Goal: Task Accomplishment & Management: Manage account settings

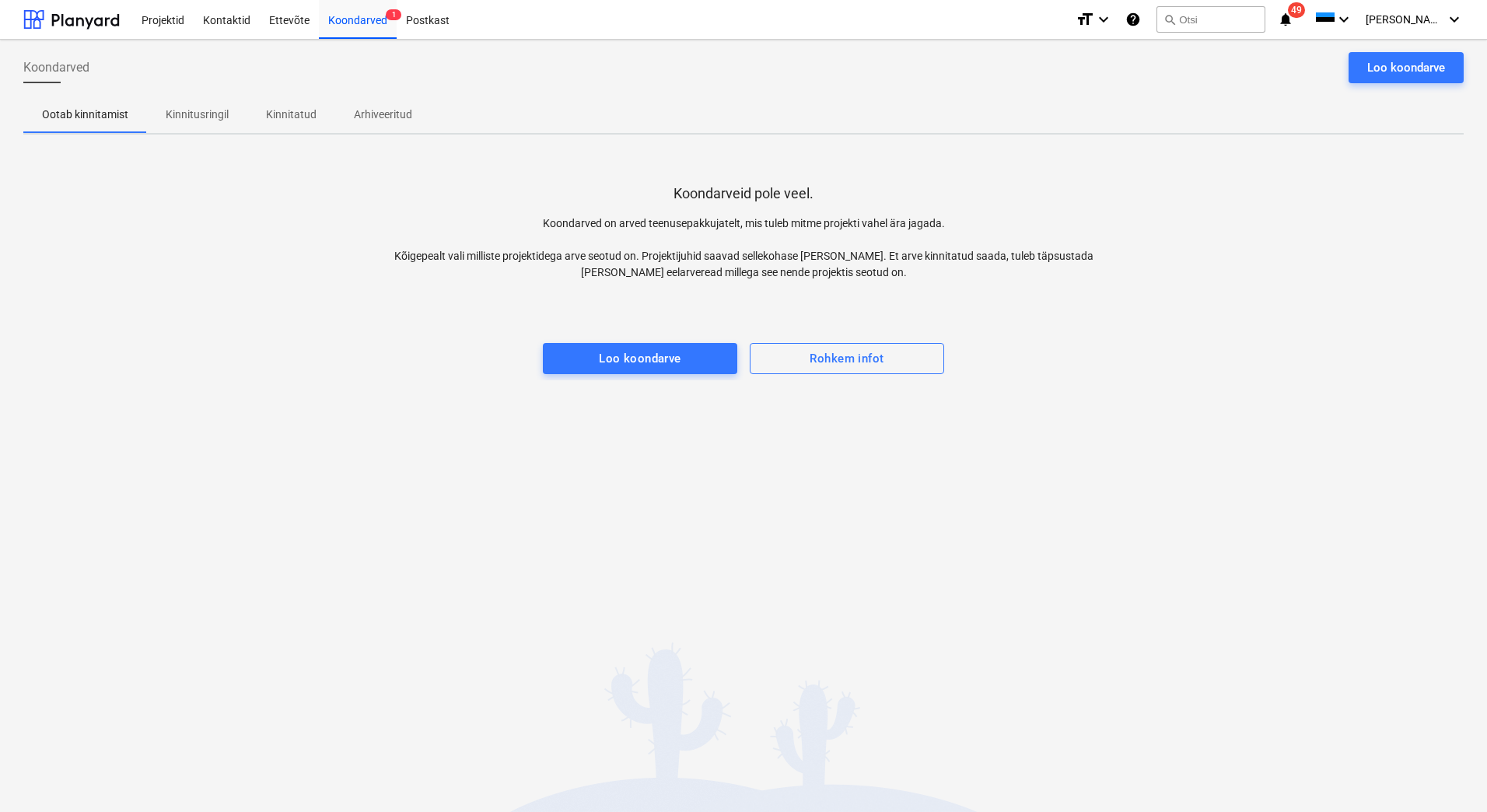
click at [351, 15] on div "Koondarved 1" at bounding box center [357, 19] width 78 height 39
click at [370, 23] on div "Koondarved 1" at bounding box center [357, 19] width 78 height 39
click at [182, 116] on p "Kinnitusringil" at bounding box center [197, 114] width 63 height 16
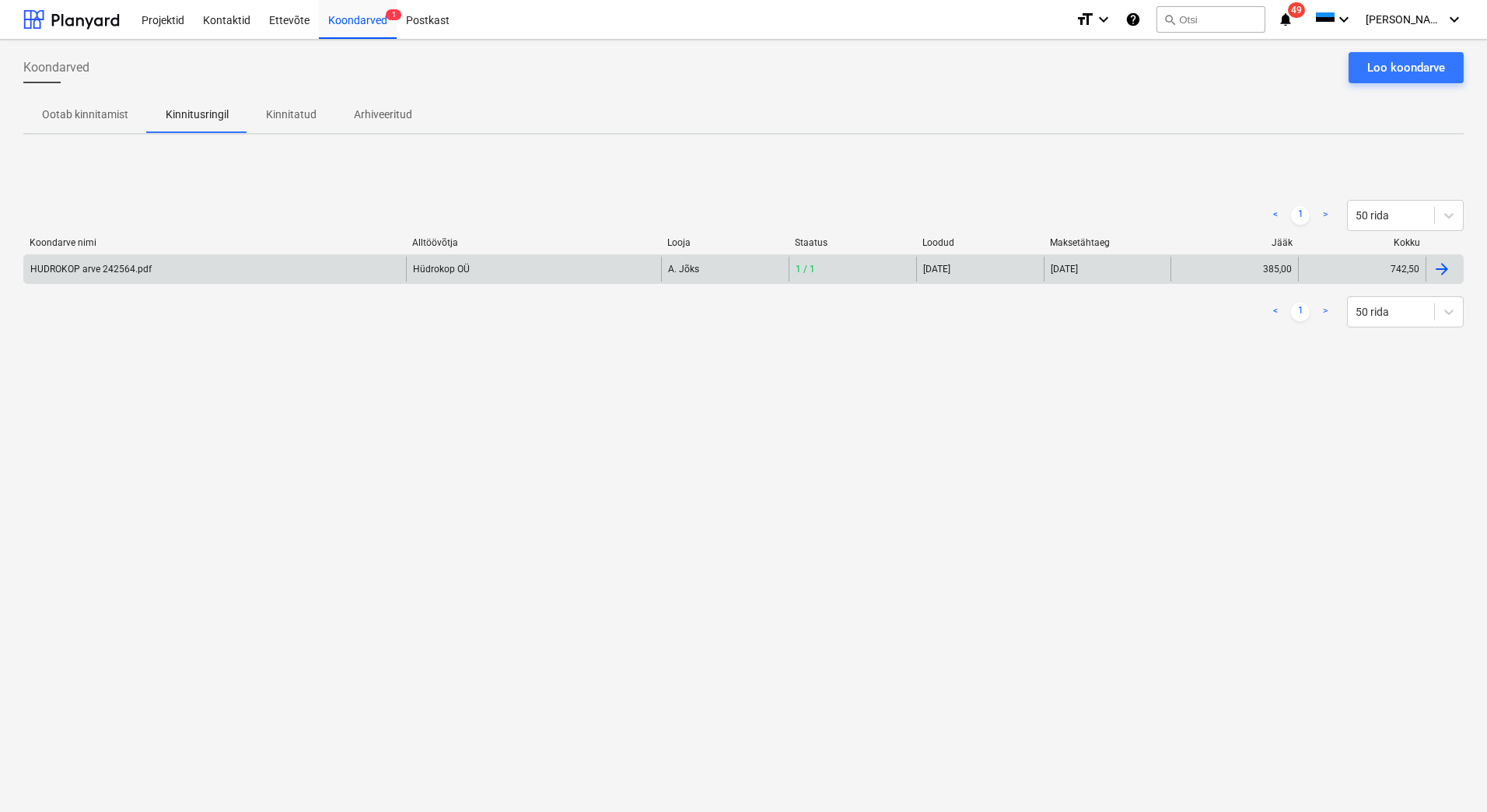
click at [89, 272] on div "HUDROKOP arve 242564.pdf" at bounding box center [91, 269] width 122 height 11
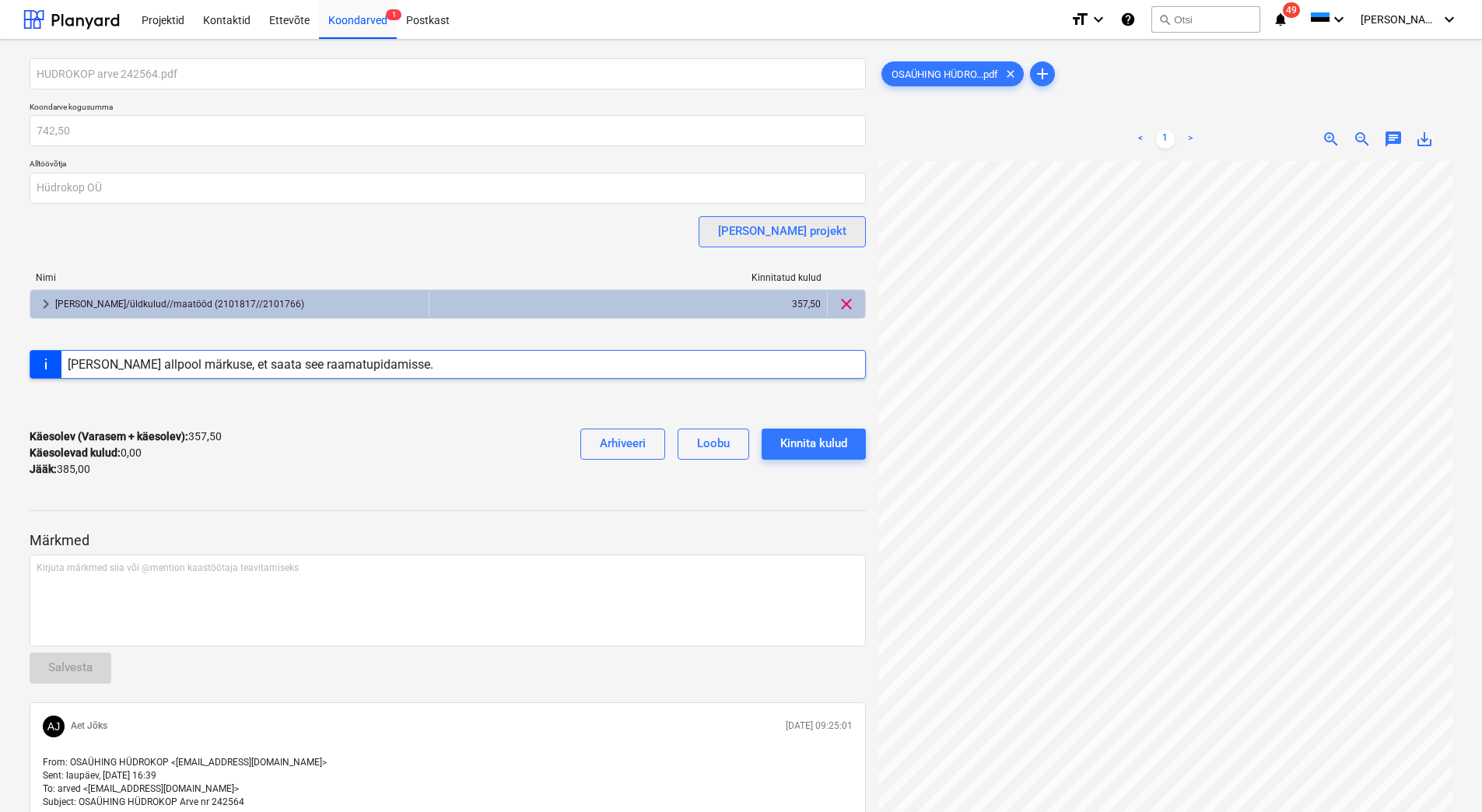
click at [800, 227] on div "[PERSON_NAME] projekt" at bounding box center [782, 231] width 128 height 21
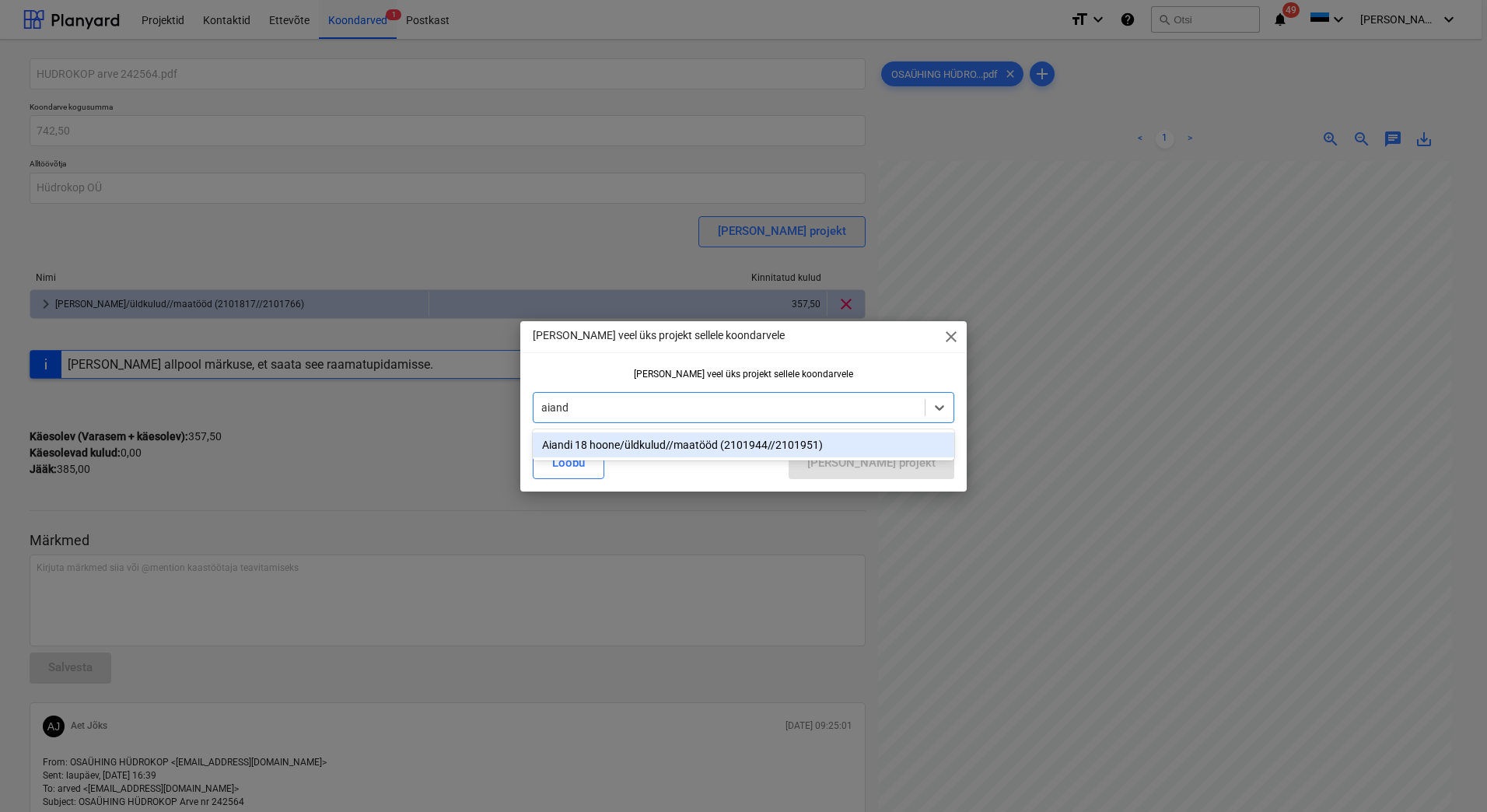
type input "aiandi"
click at [733, 445] on div "Aiandi 18 hoone/üldkulud//maatööd (2101944//2101951)" at bounding box center [744, 445] width 421 height 25
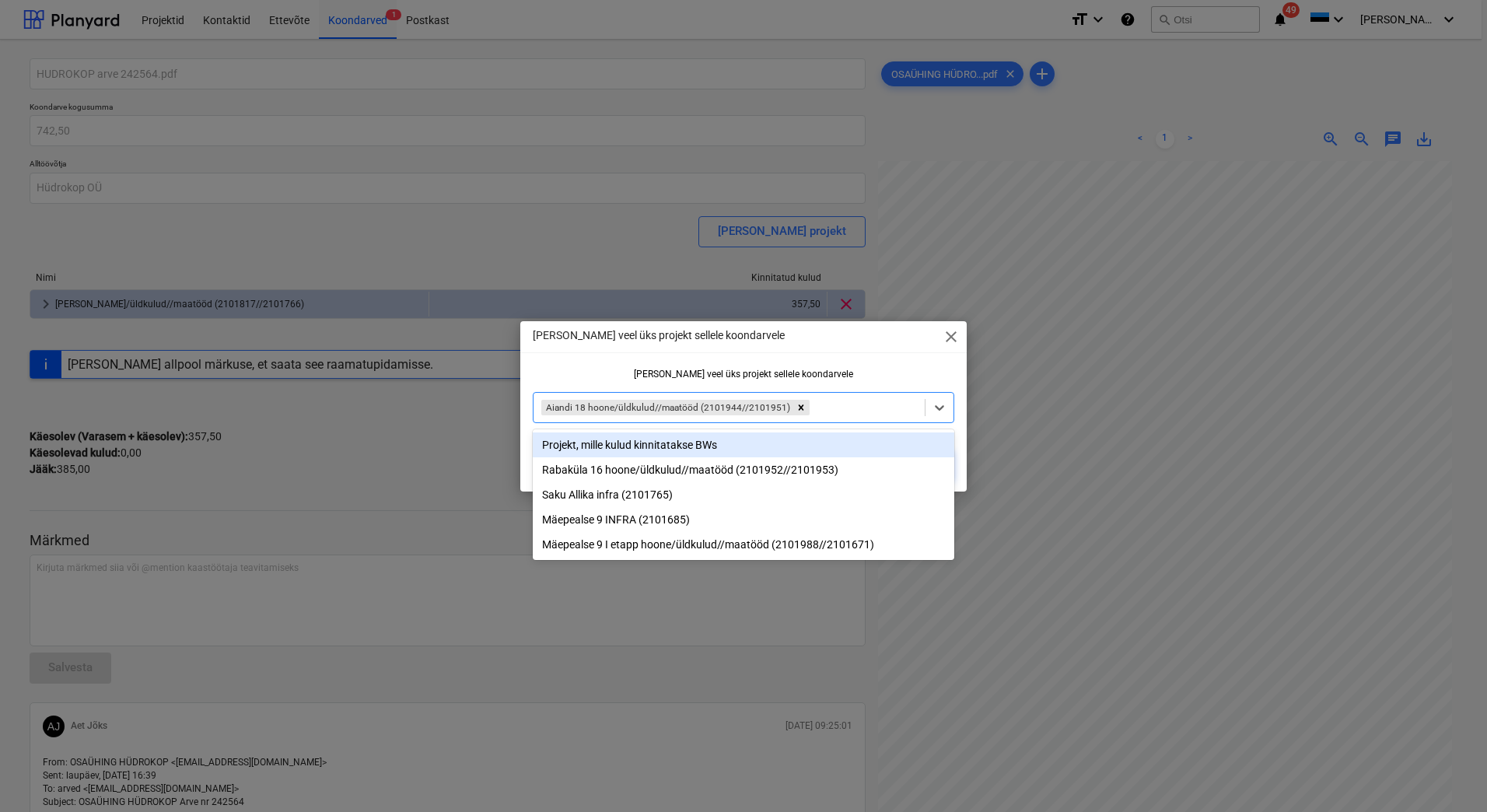
click at [600, 366] on div "[PERSON_NAME] veel üks projekt sellele koondarvele close [PERSON_NAME] veel üks…" at bounding box center [743, 406] width 446 height 170
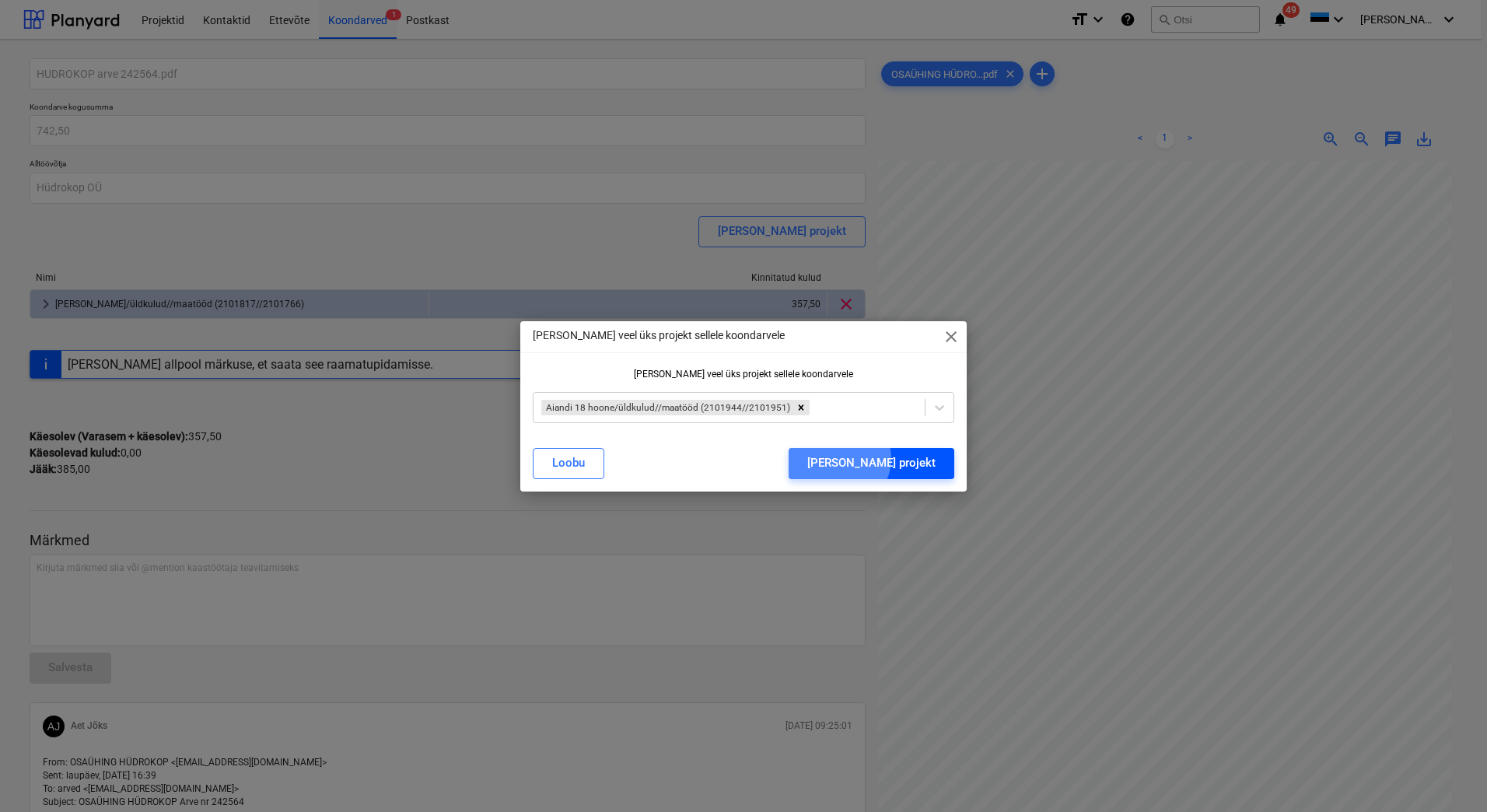
click at [905, 458] on div "[PERSON_NAME] projekt" at bounding box center [872, 463] width 128 height 21
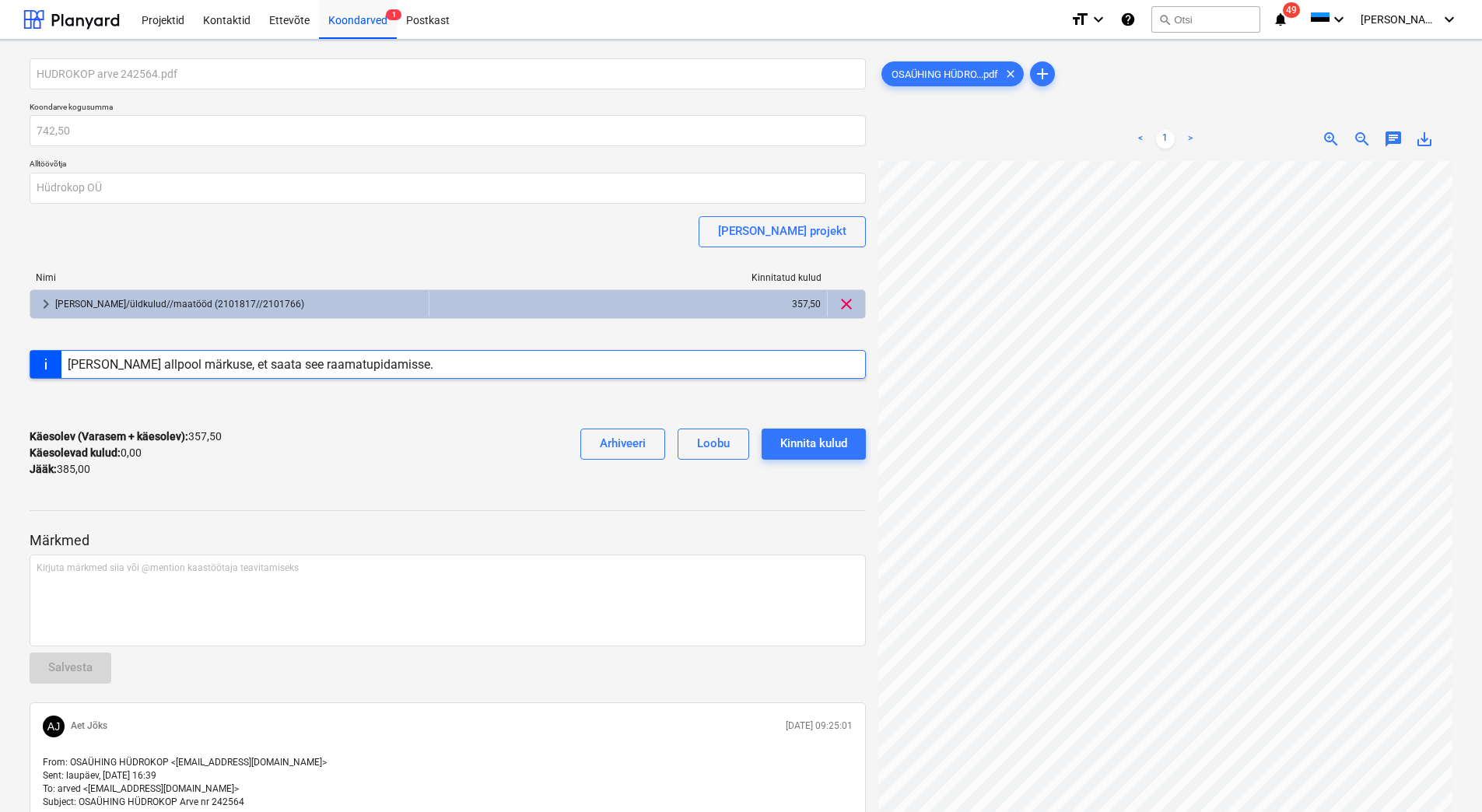
scroll to position [0, 127]
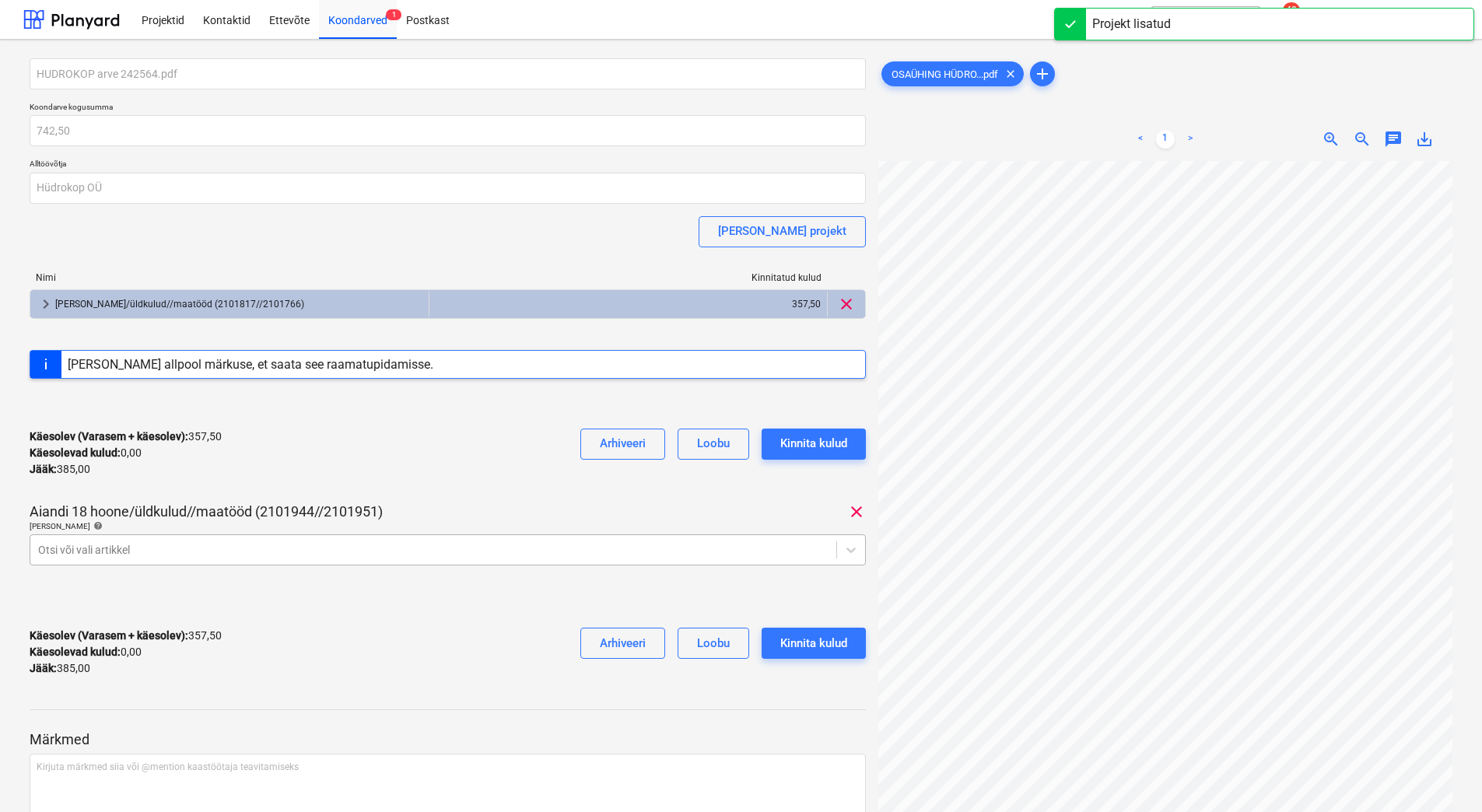
click at [111, 536] on div "Otsi või vali artikkel" at bounding box center [448, 550] width 836 height 31
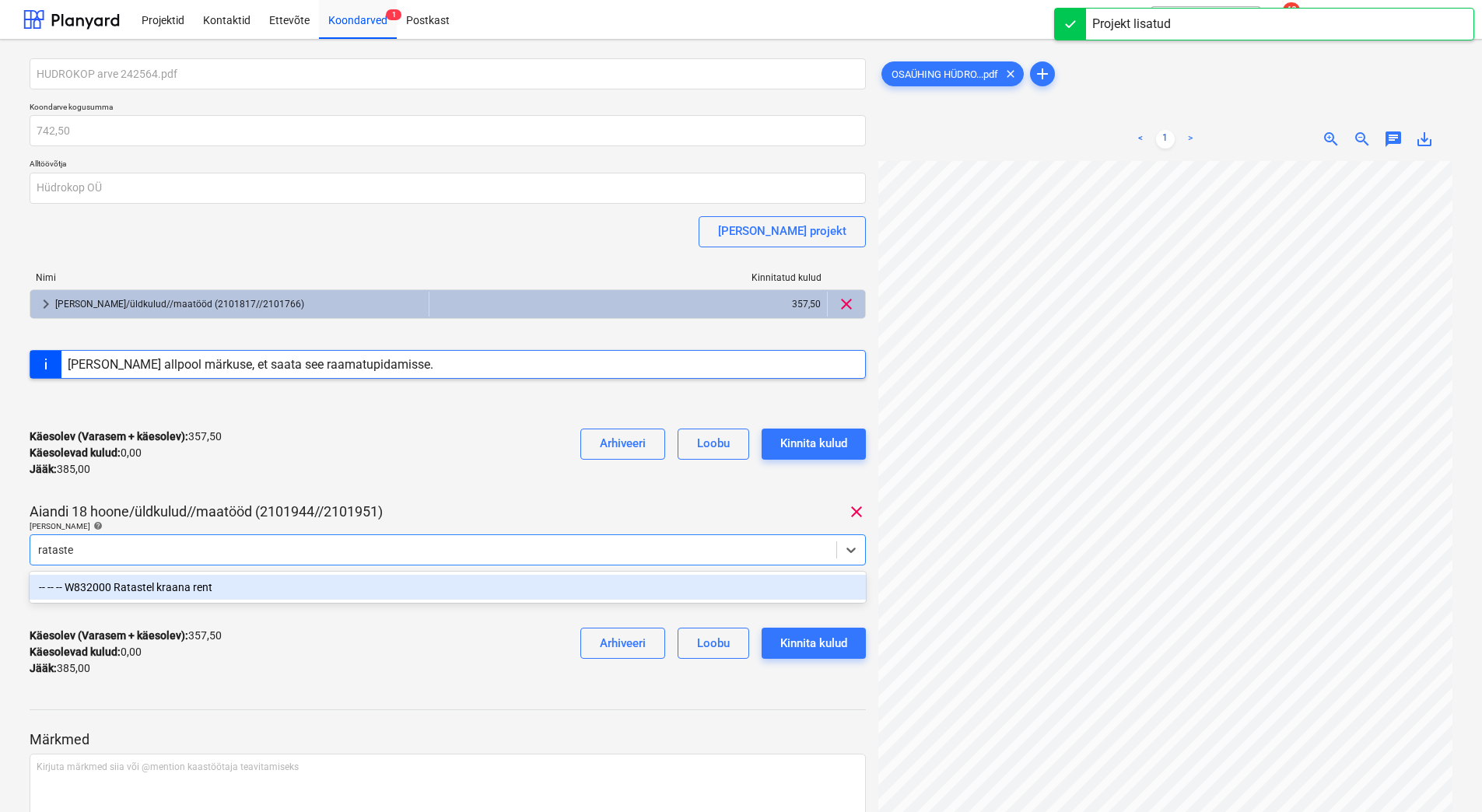
type input "ratastel"
click at [137, 584] on div "-- -- -- W832000 Ratastel kraana rent" at bounding box center [448, 587] width 836 height 25
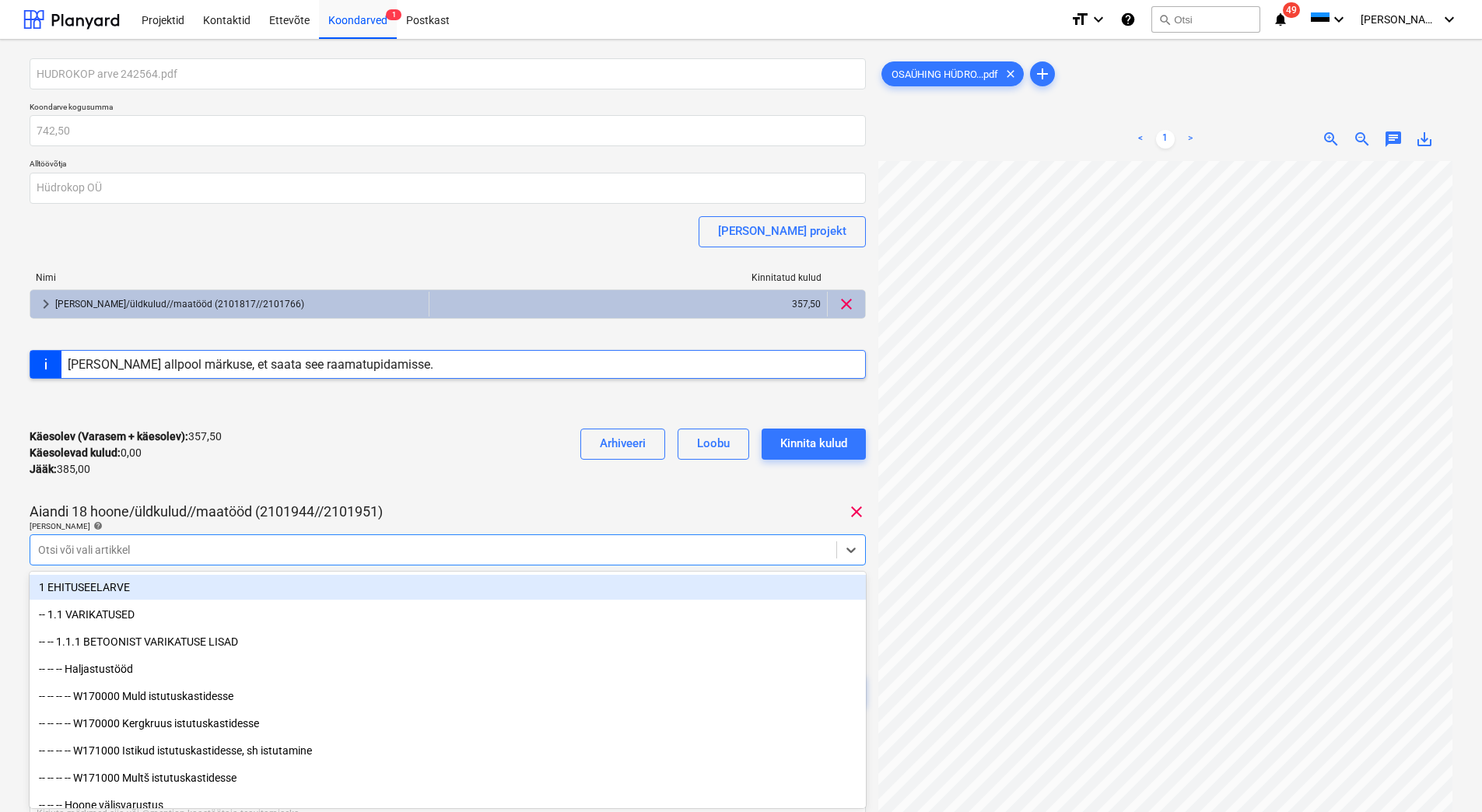
click at [250, 486] on div "Käesolev (Varasem + käesolev) : 357,50 Käesolevad kulud : 0,00 Jääk : 385,00 Ar…" at bounding box center [448, 453] width 836 height 74
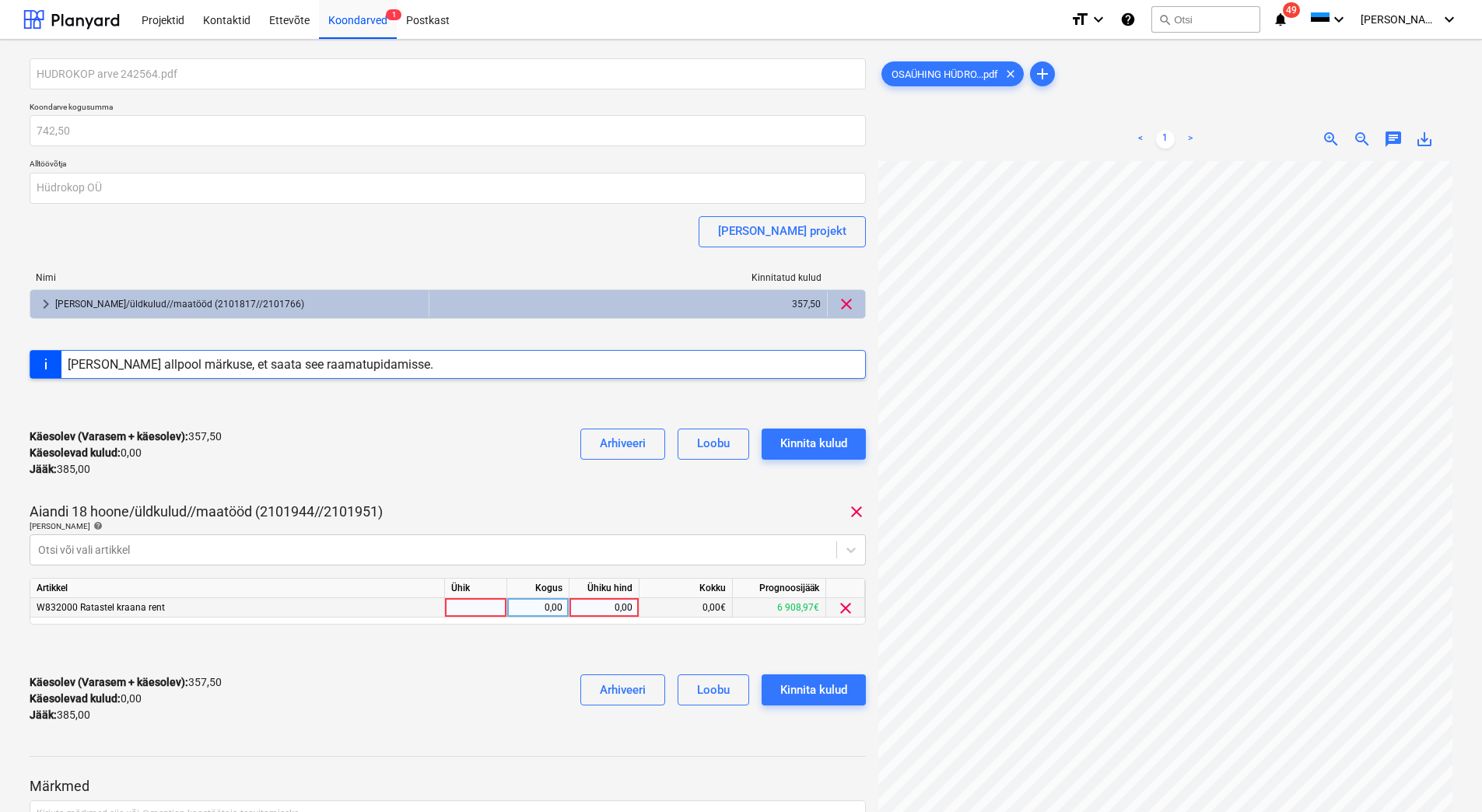
click at [583, 609] on div "0,00" at bounding box center [604, 607] width 57 height 20
type input "385"
click at [448, 692] on div "Käesolev (Varasem + käesolev) : 357,50 Käesolevad kulud : 0,00 Jääk : 385,00 Ar…" at bounding box center [448, 699] width 836 height 74
click at [831, 685] on div "Kinnita kulud" at bounding box center [814, 690] width 67 height 21
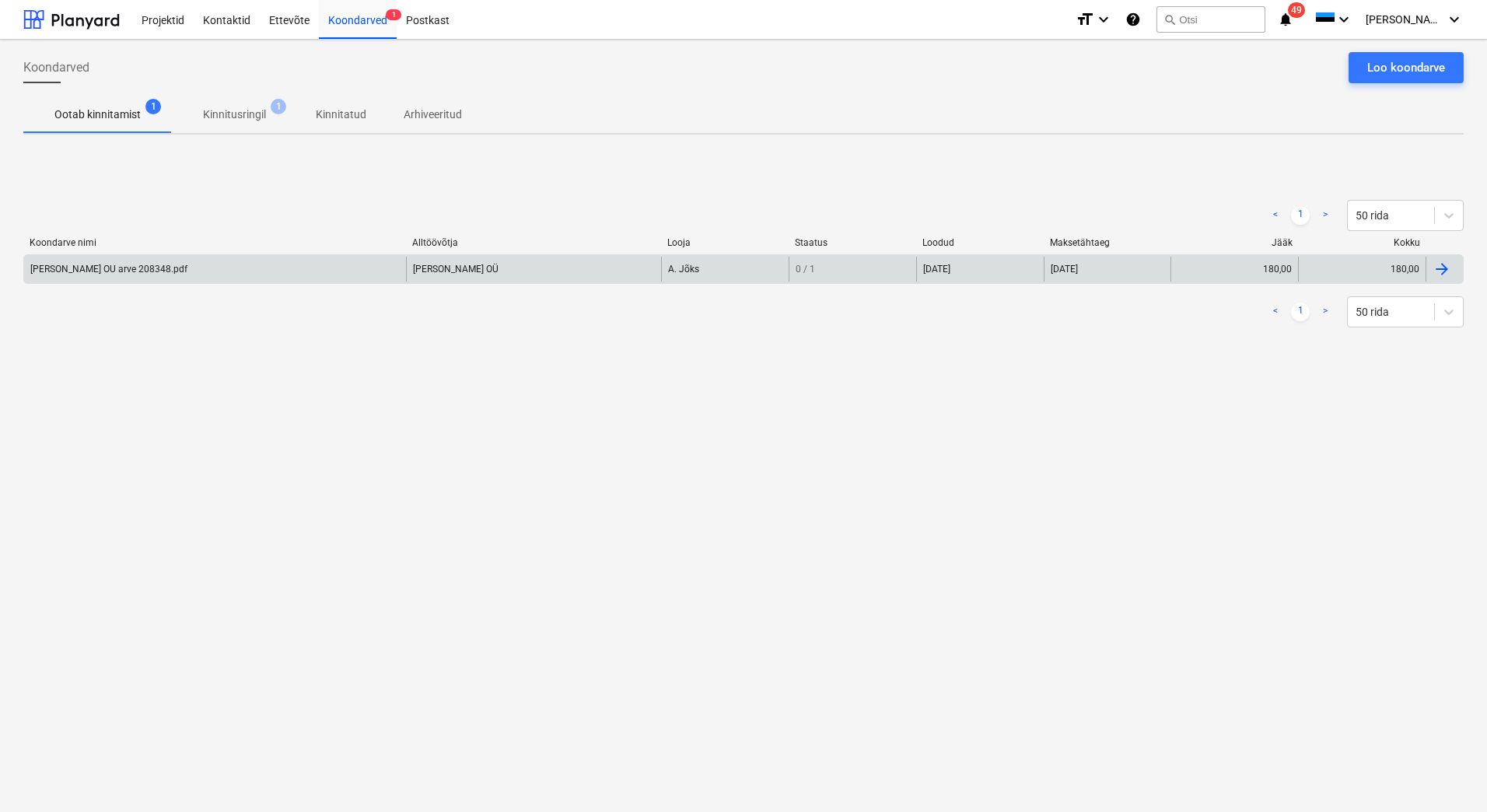
click at [130, 264] on div "[PERSON_NAME] OU arve 208348.pdf" at bounding box center [108, 269] width 157 height 11
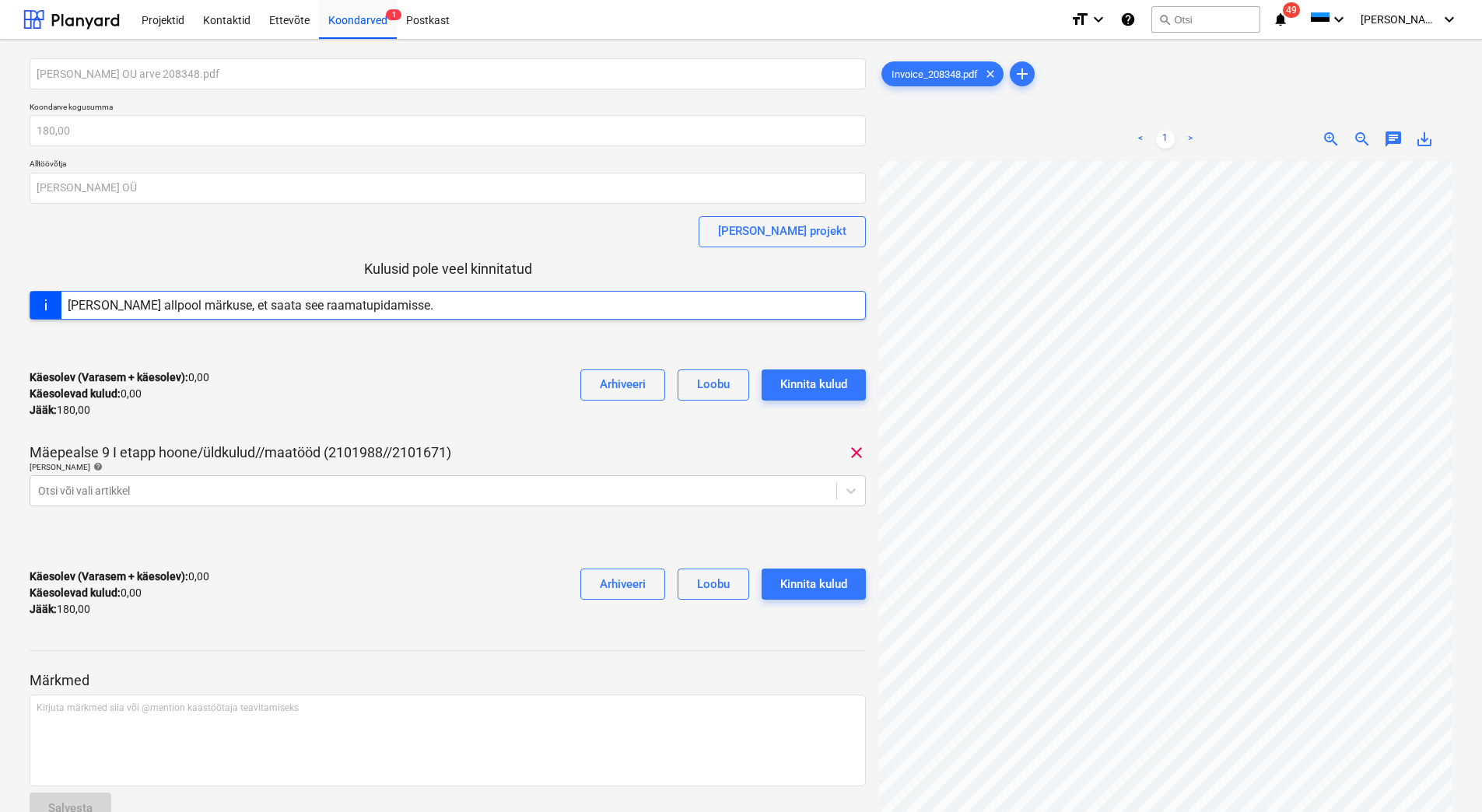
scroll to position [13, 129]
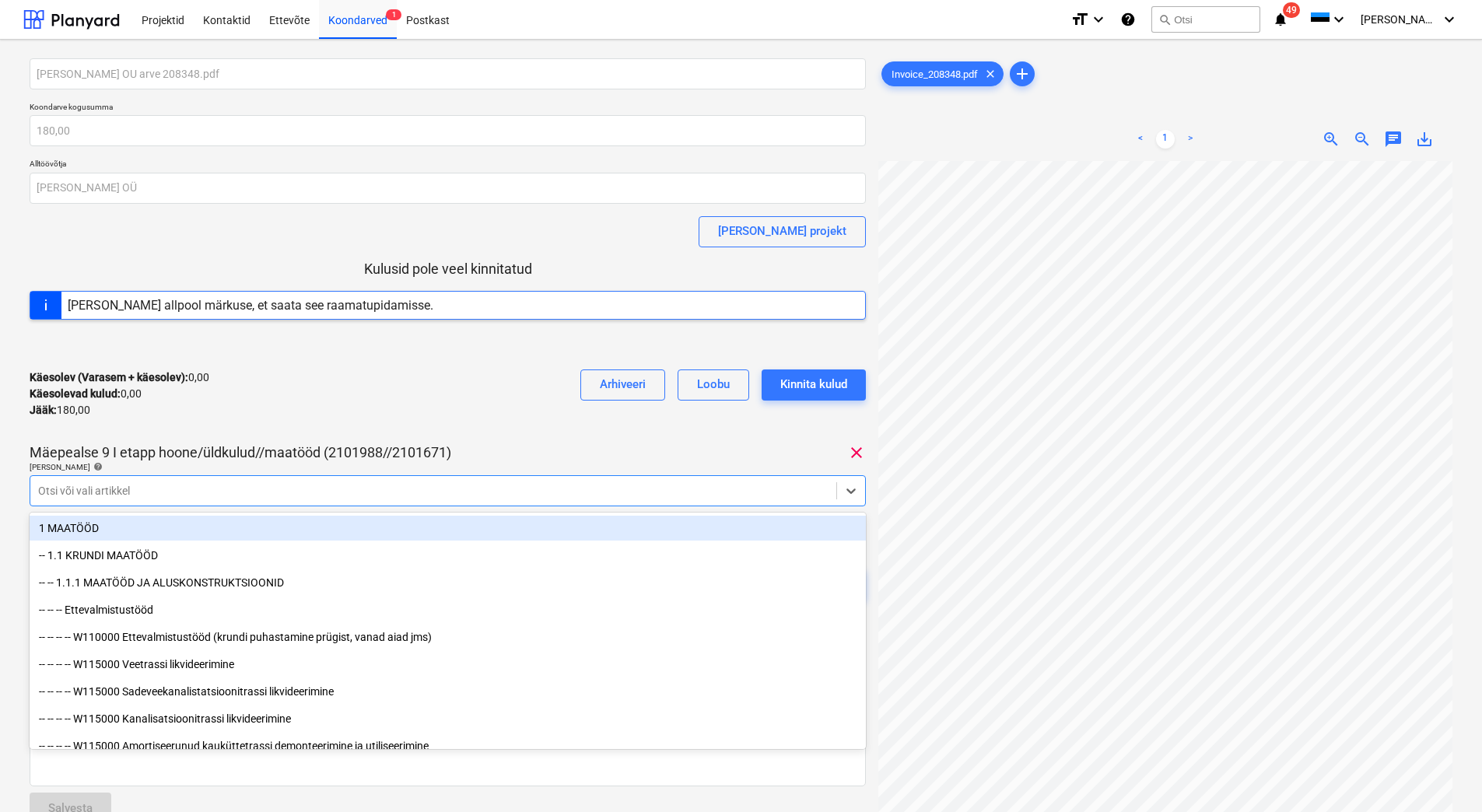
click at [202, 496] on div at bounding box center [433, 491] width 791 height 15
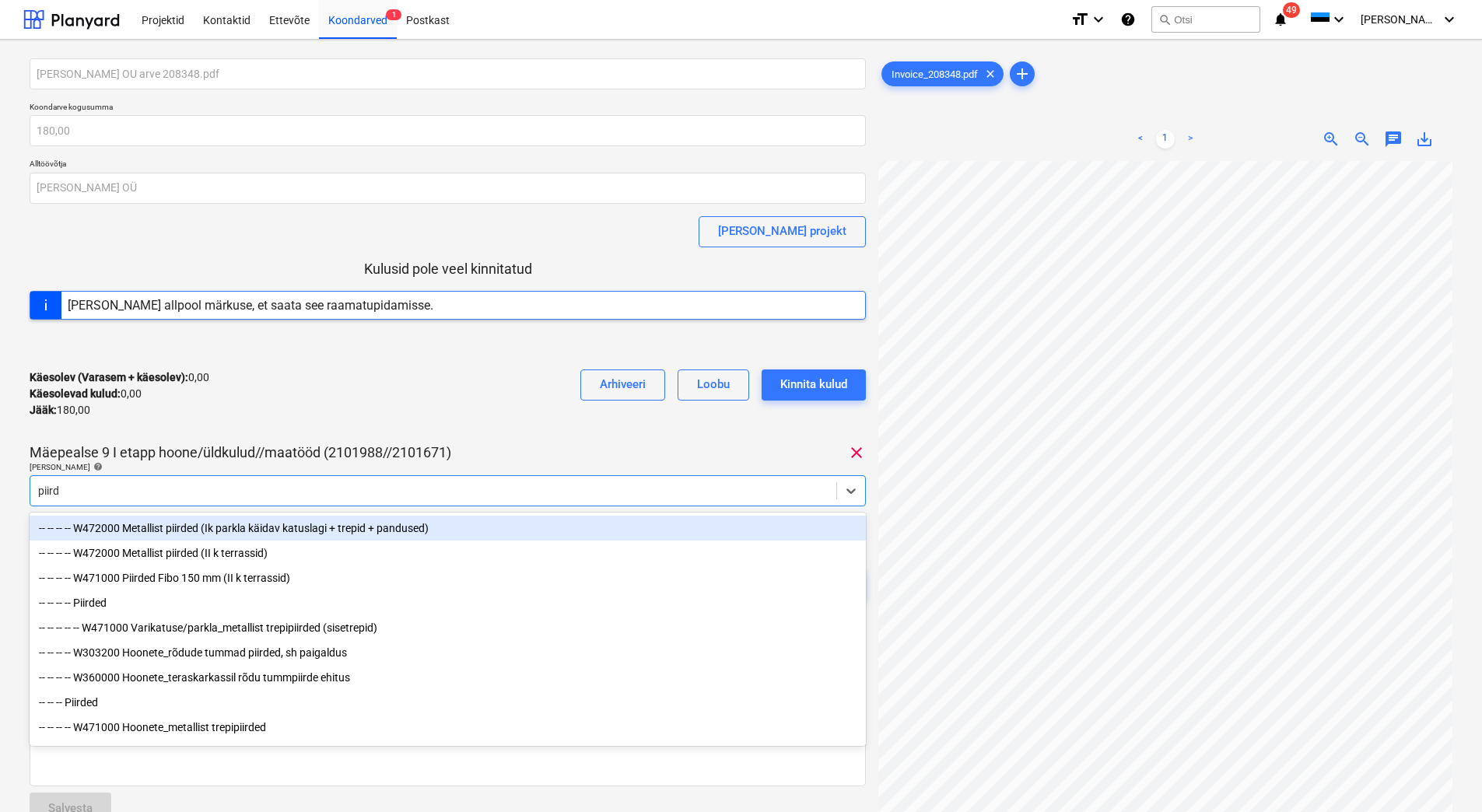
type input "piirde"
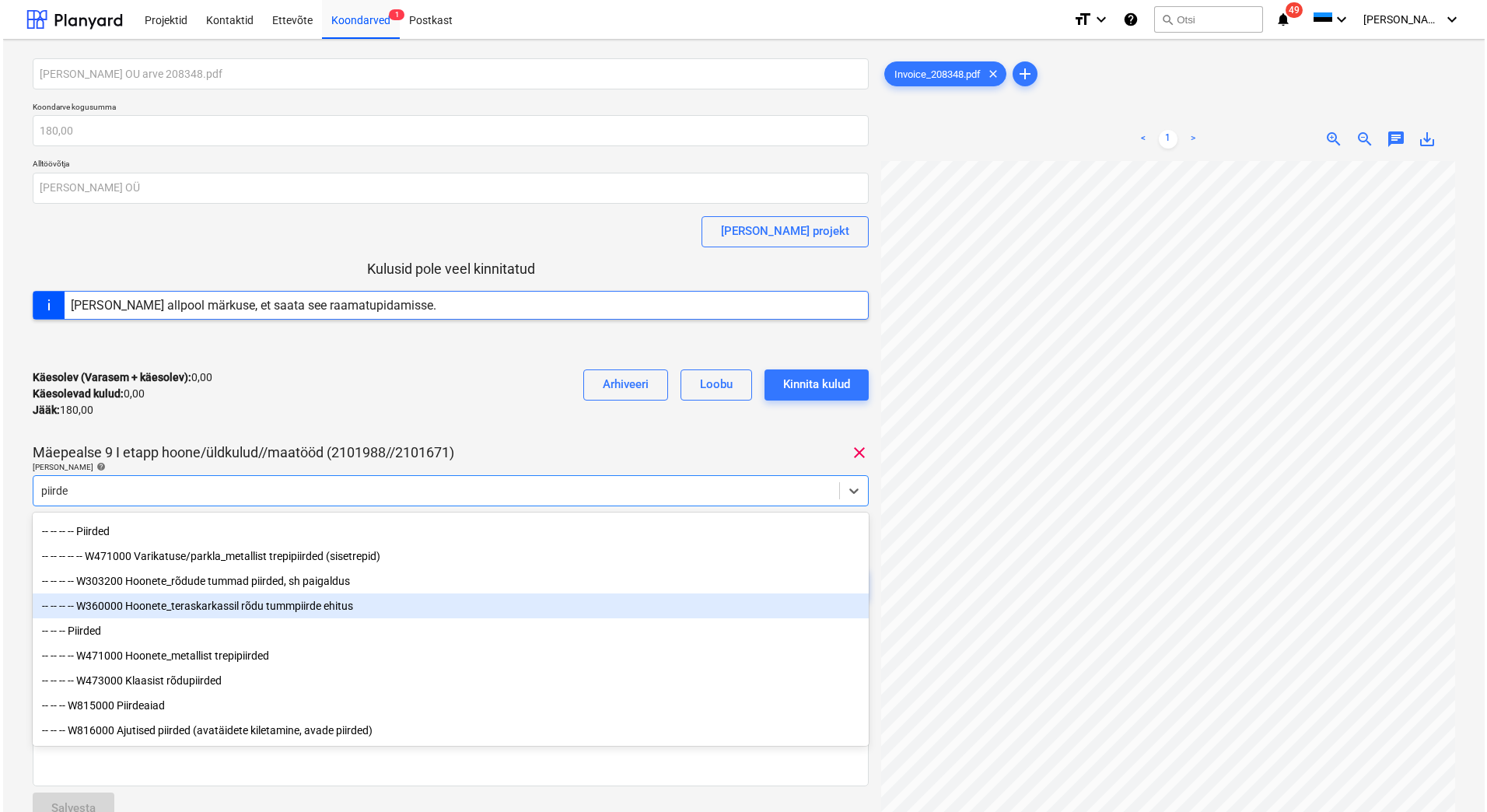
scroll to position [81, 0]
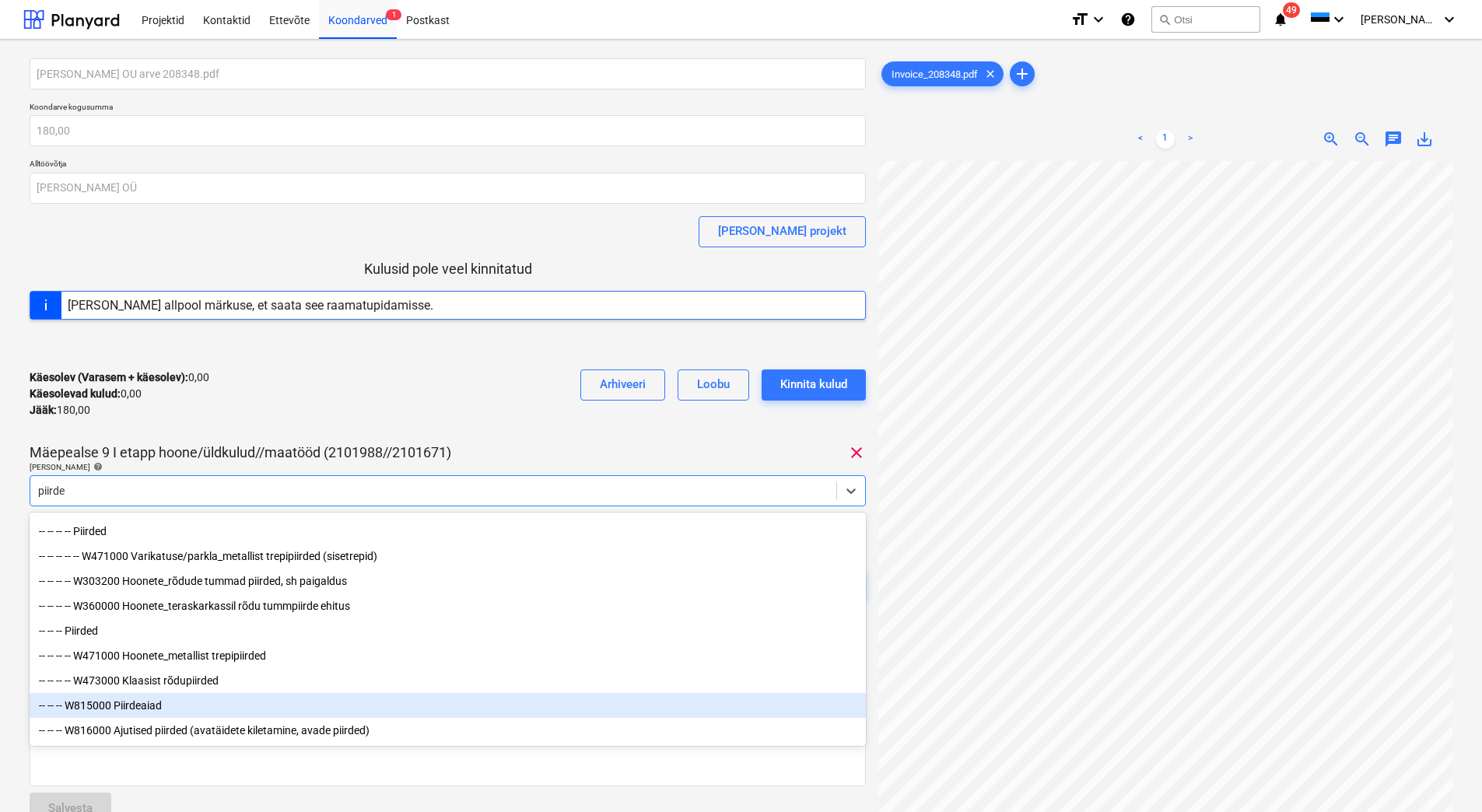
click at [175, 708] on div "-- -- -- W815000 Piirdeaiad" at bounding box center [448, 705] width 836 height 25
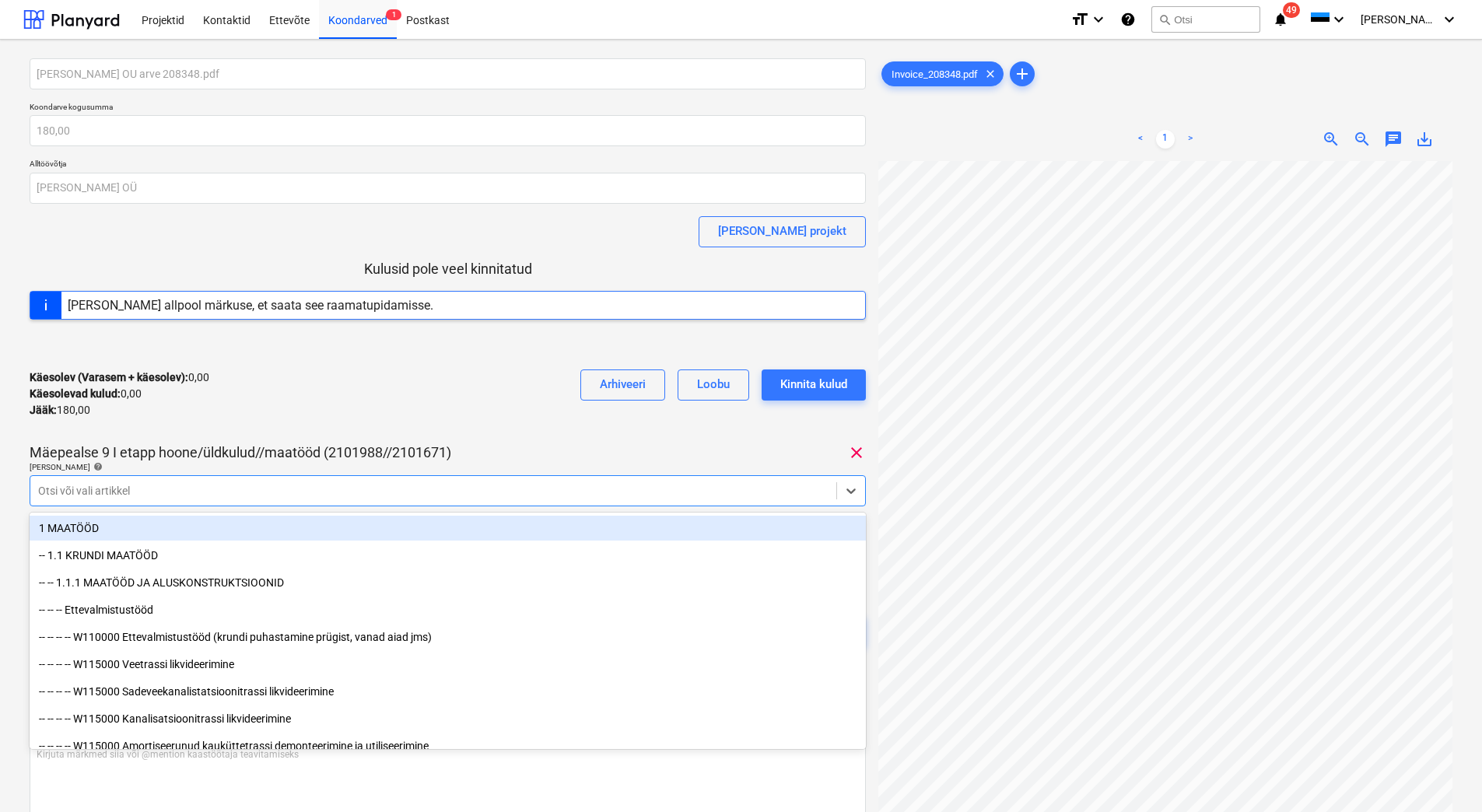
click at [259, 407] on div "Käesolev (Varasem + käesolev) : 0,00 Käesolevad kulud : 0,00 Jääk : 180,00 Arhi…" at bounding box center [448, 394] width 836 height 74
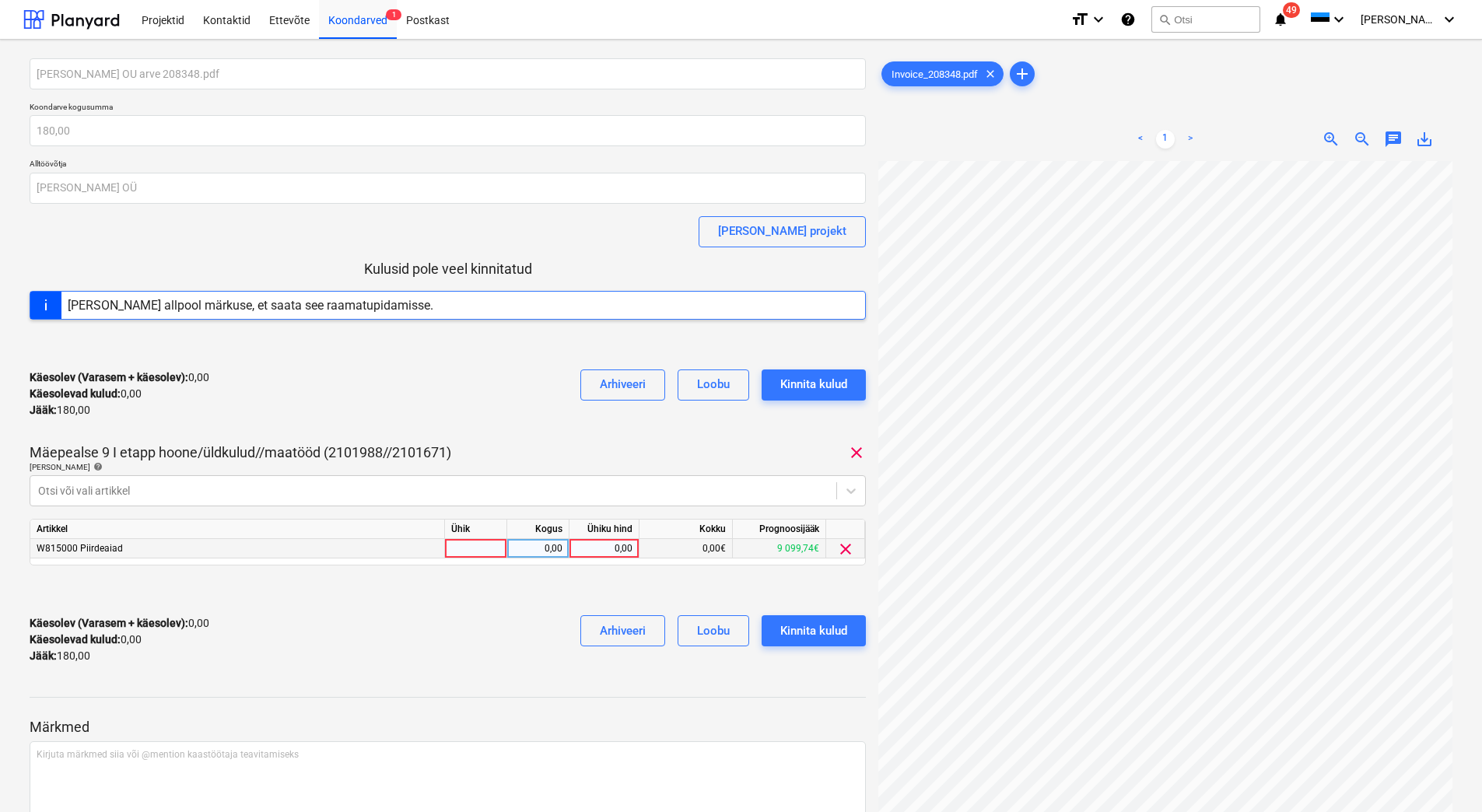
click at [595, 548] on div "0,00" at bounding box center [604, 548] width 57 height 20
type input "180"
click at [537, 594] on div at bounding box center [448, 590] width 836 height 25
click at [815, 633] on div "Kinnita kulud" at bounding box center [814, 631] width 67 height 21
